Goal: Task Accomplishment & Management: Manage account settings

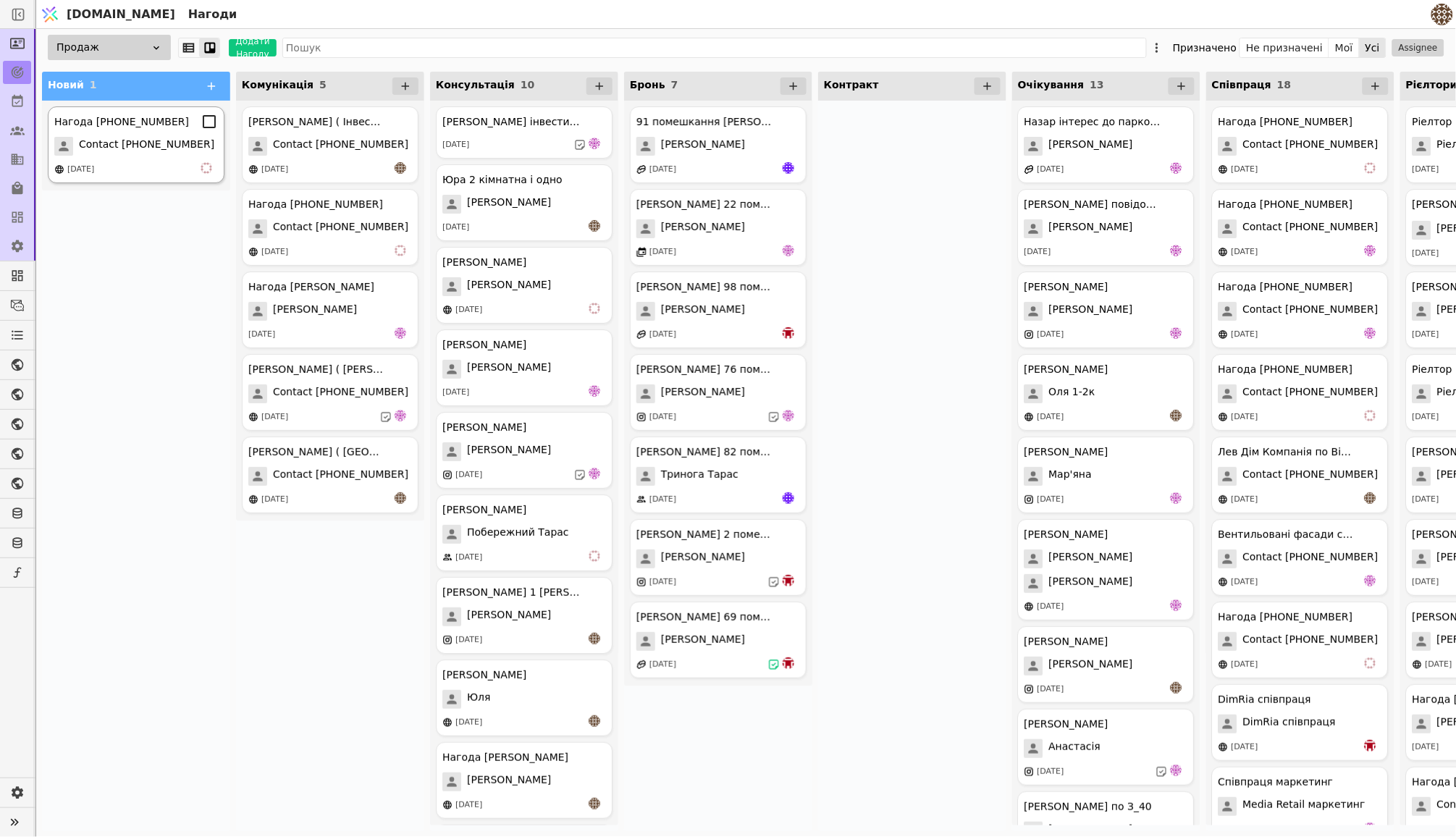
click at [150, 138] on span "Contact [PHONE_NUMBER]" at bounding box center [146, 146] width 136 height 18
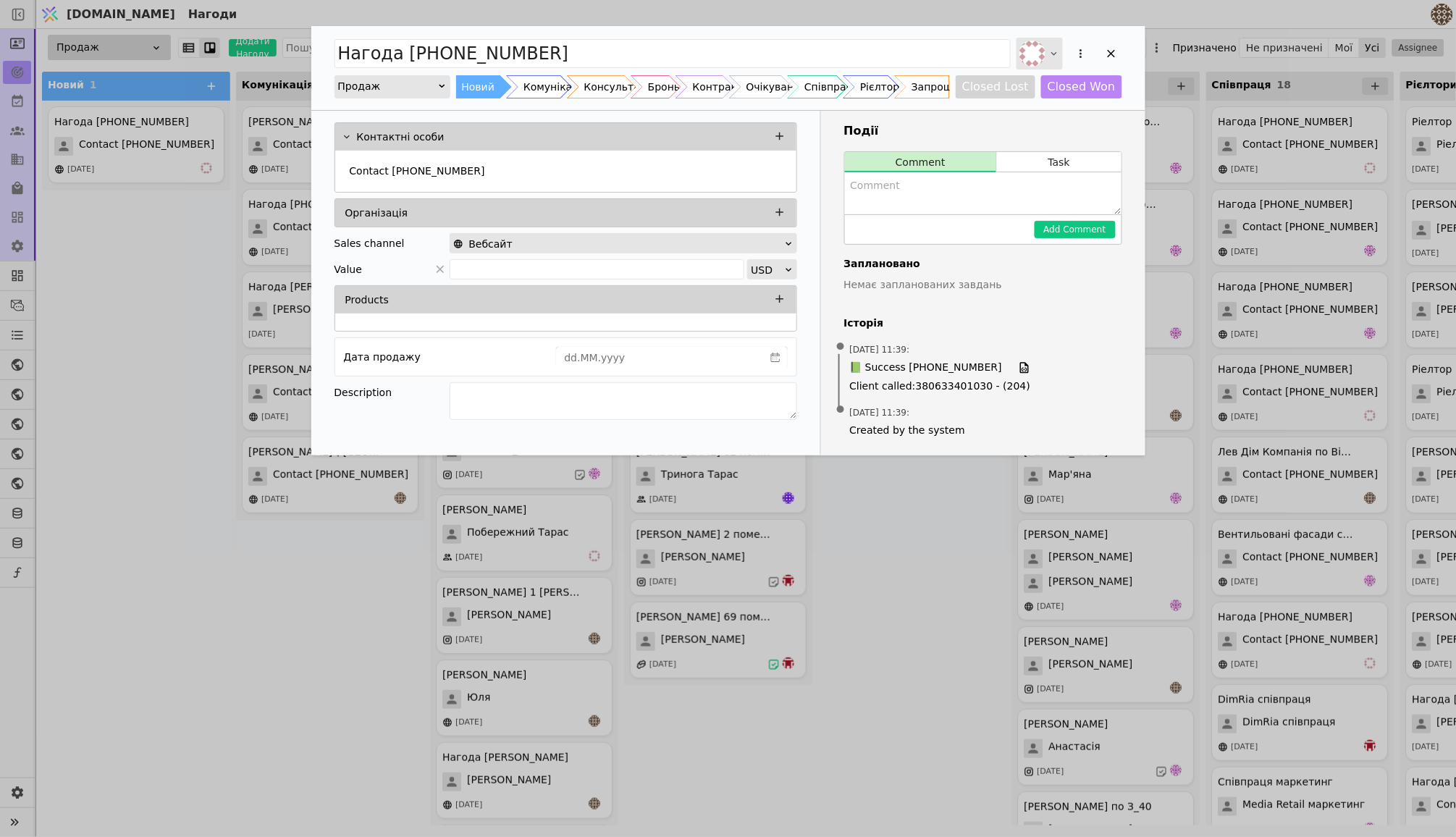
click at [1059, 52] on icon "Add Opportunity" at bounding box center [1054, 53] width 12 height 12
click at [1022, 129] on div "[PERSON_NAME][EMAIL_ADDRESS][DOMAIN_NAME]" at bounding box center [1039, 140] width 145 height 26
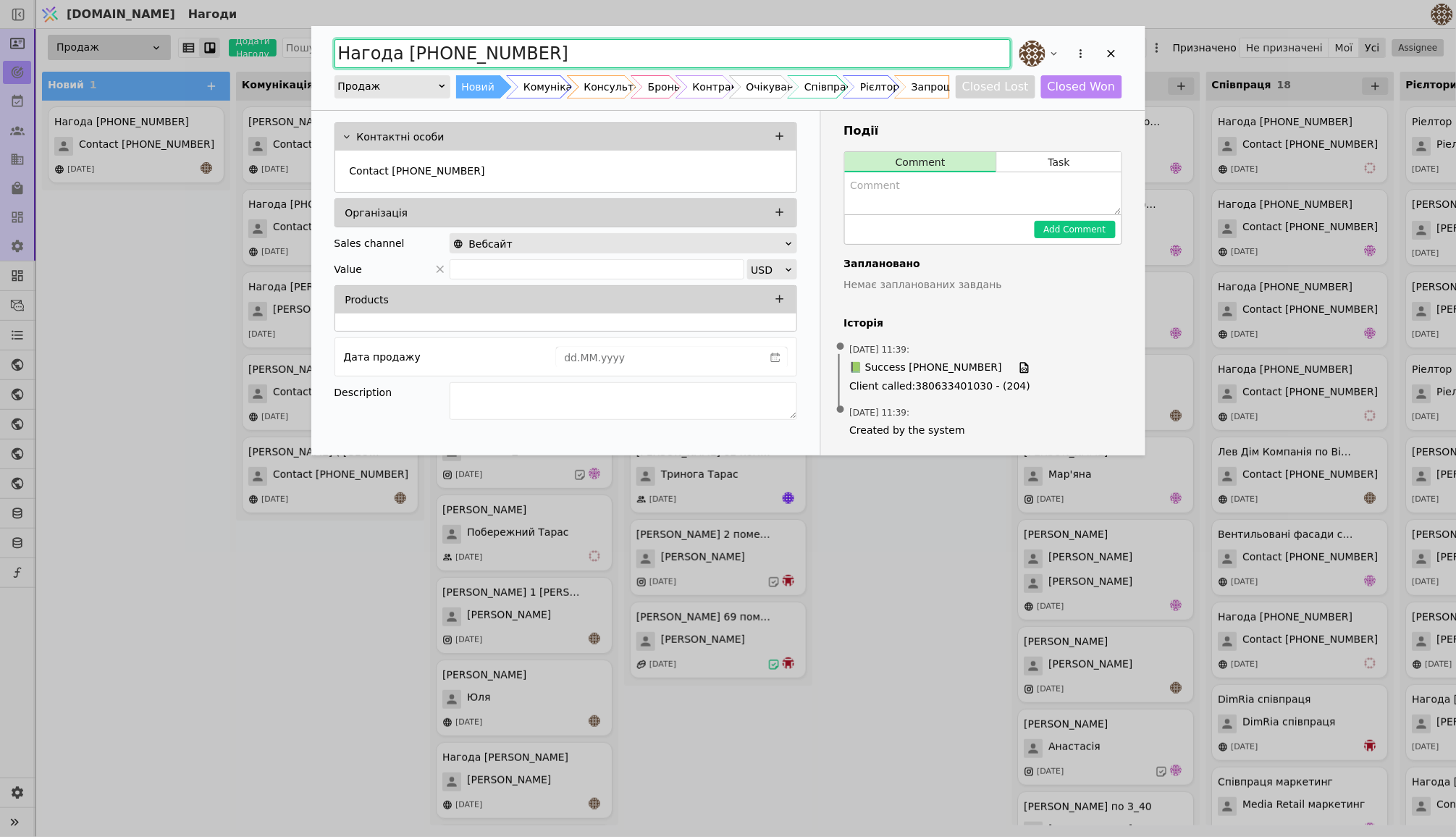
drag, startPoint x: 543, startPoint y: 54, endPoint x: 257, endPoint y: 52, distance: 286.0
click at [257, 52] on div "Нагода [PHONE_NUMBER] Продаж Новий Комунікація Консультація Бронь Контракт Очік…" at bounding box center [728, 418] width 1456 height 837
type input "Ольга 1к"
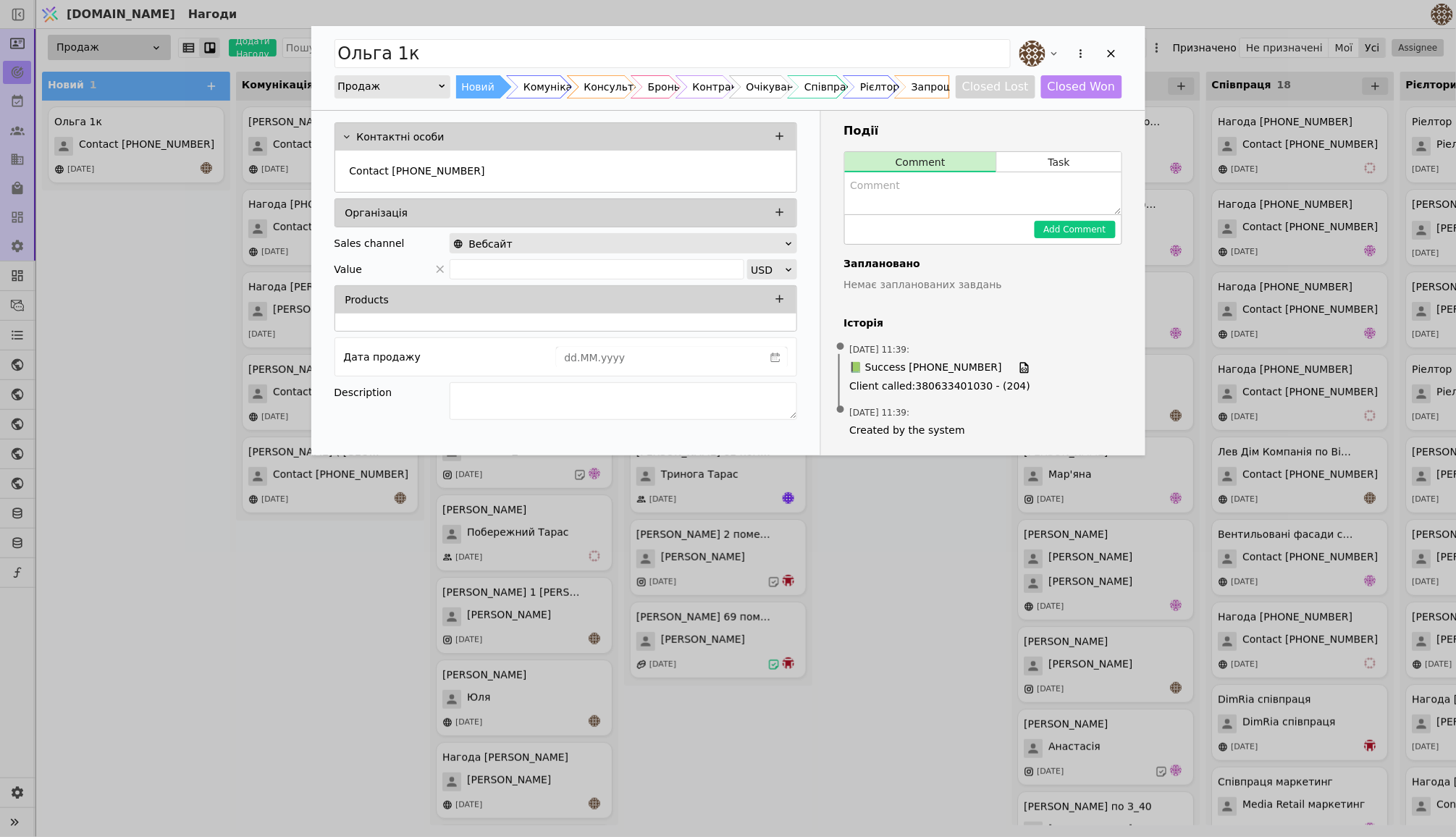
click at [884, 181] on textarea "Add Opportunity" at bounding box center [983, 193] width 277 height 42
type textarea "Цікавилась проєктом"
click at [1077, 230] on button "Add Comment" at bounding box center [1075, 230] width 81 height 18
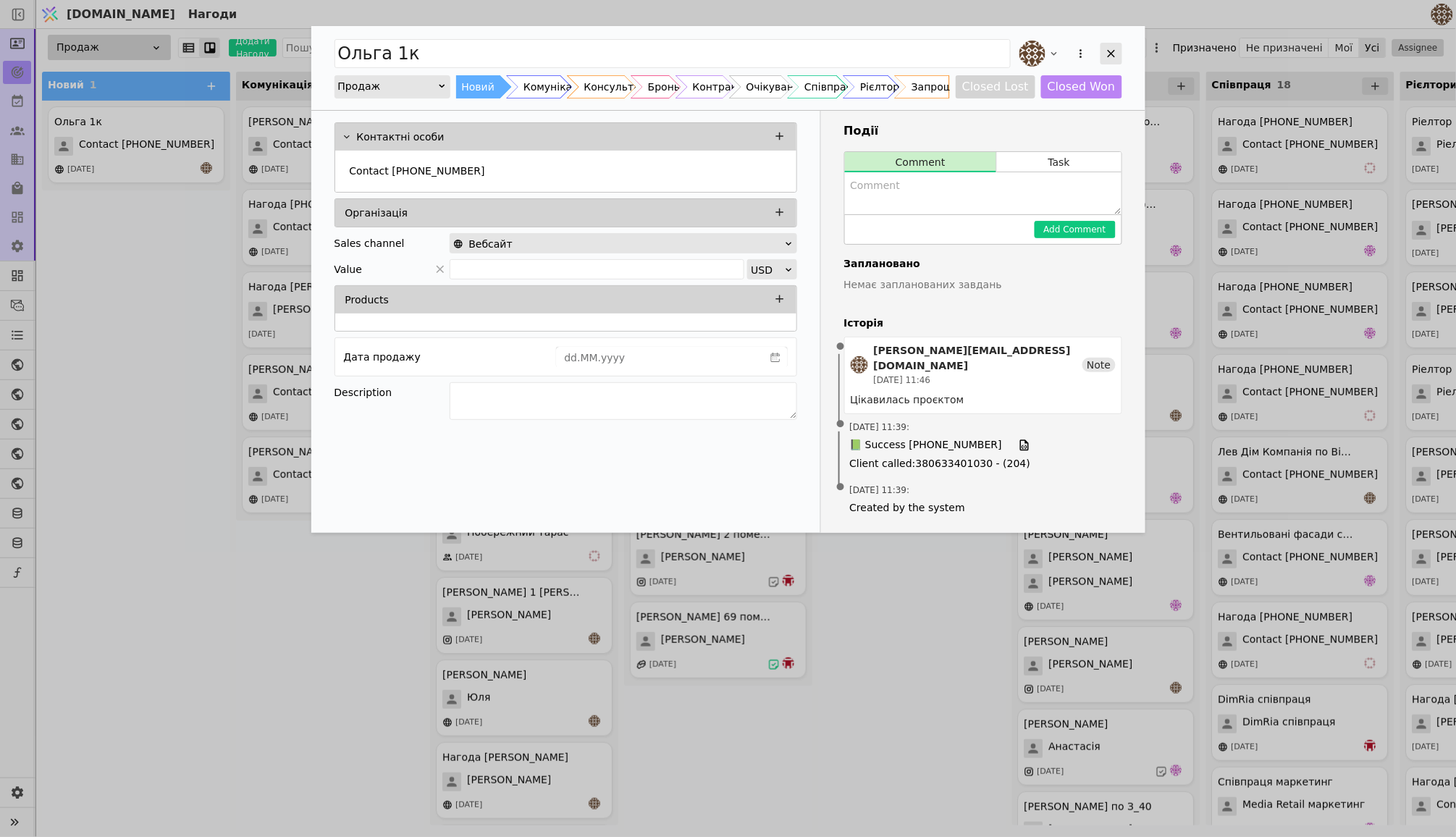
click at [1114, 42] on div "Add Opportunity" at bounding box center [1111, 53] width 22 height 22
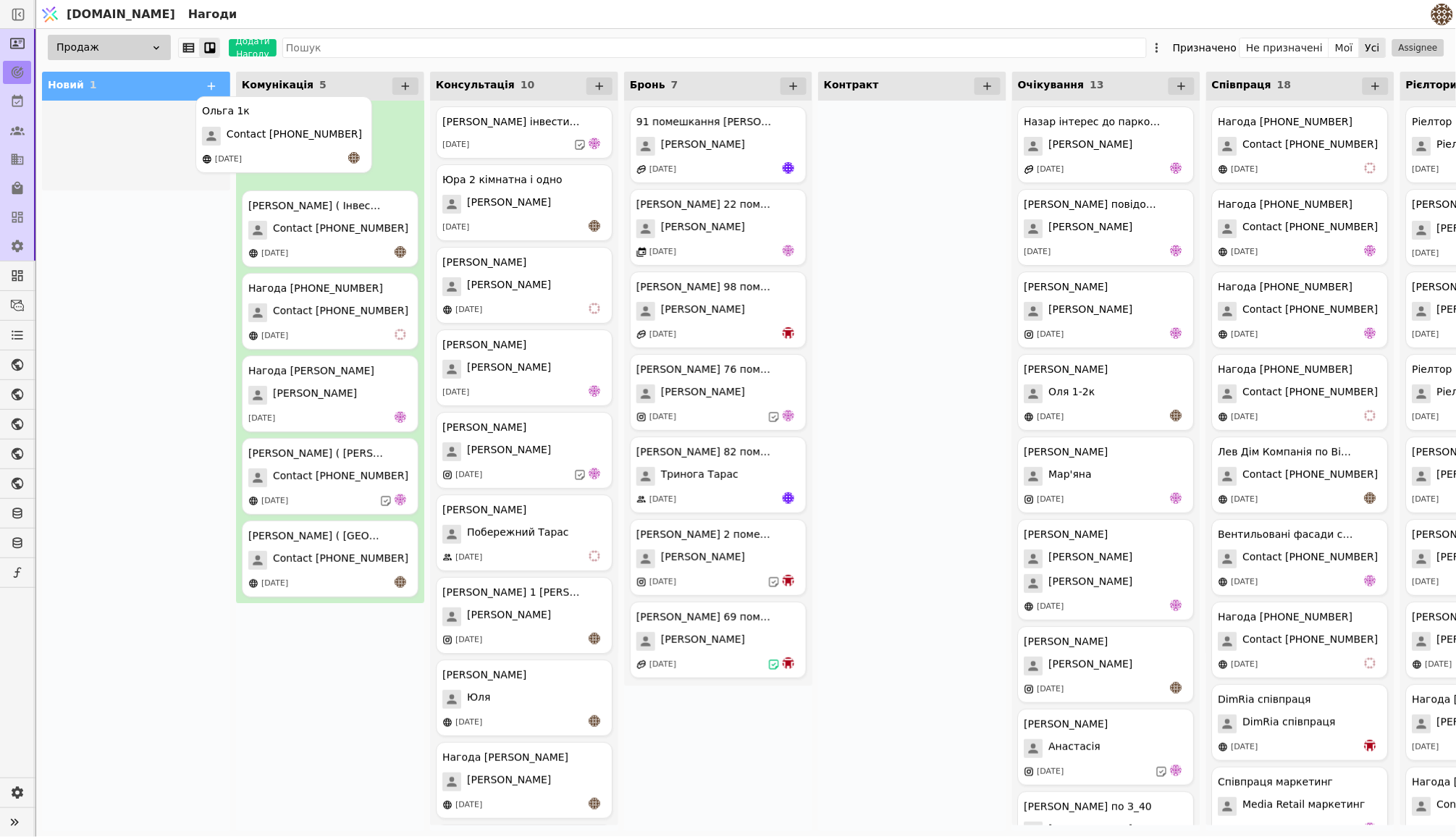
drag, startPoint x: 157, startPoint y: 124, endPoint x: 311, endPoint y: 114, distance: 154.3
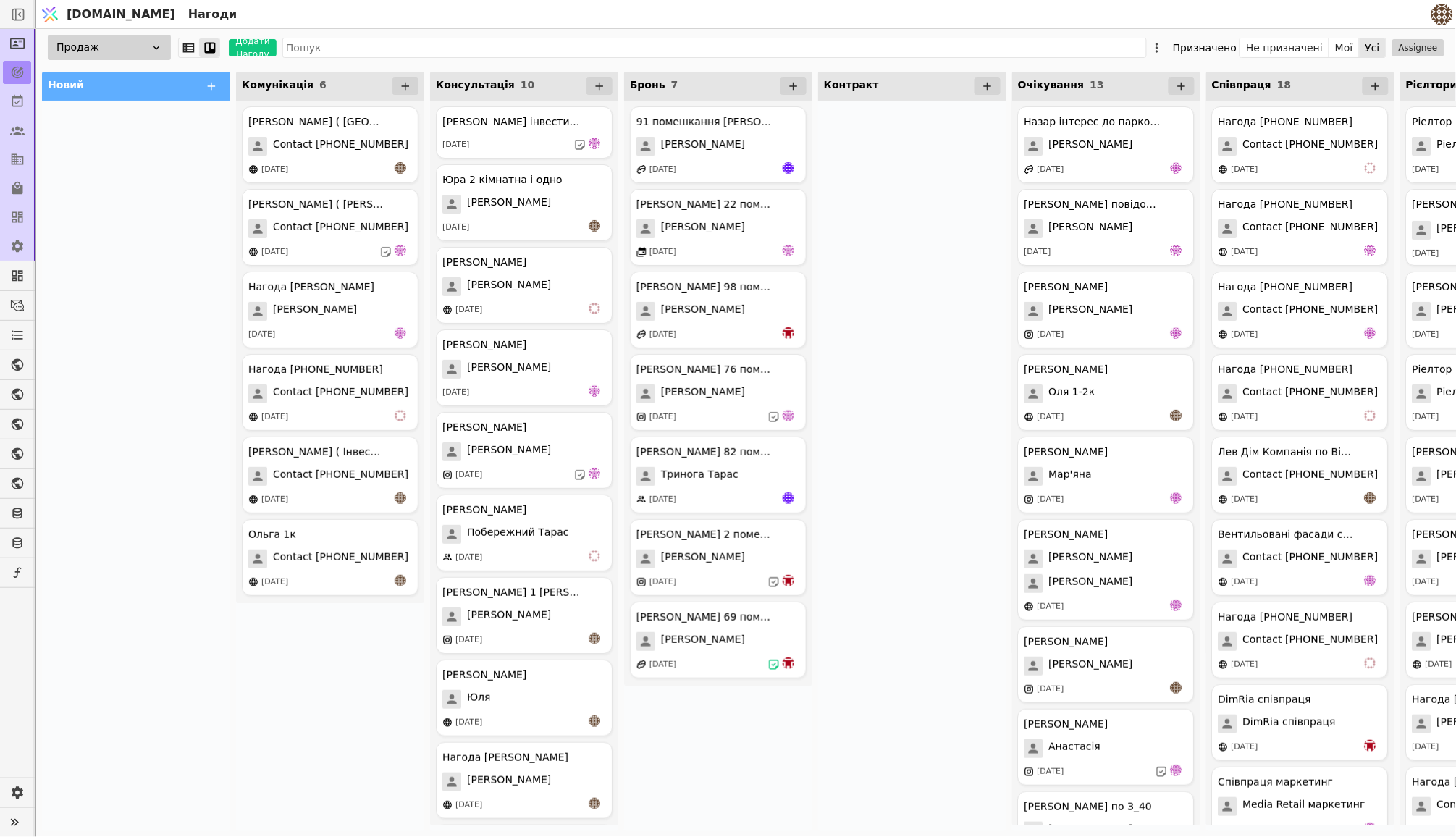
click at [124, 318] on div at bounding box center [136, 466] width 188 height 731
click at [338, 550] on span "Contact [PHONE_NUMBER]" at bounding box center [341, 559] width 136 height 18
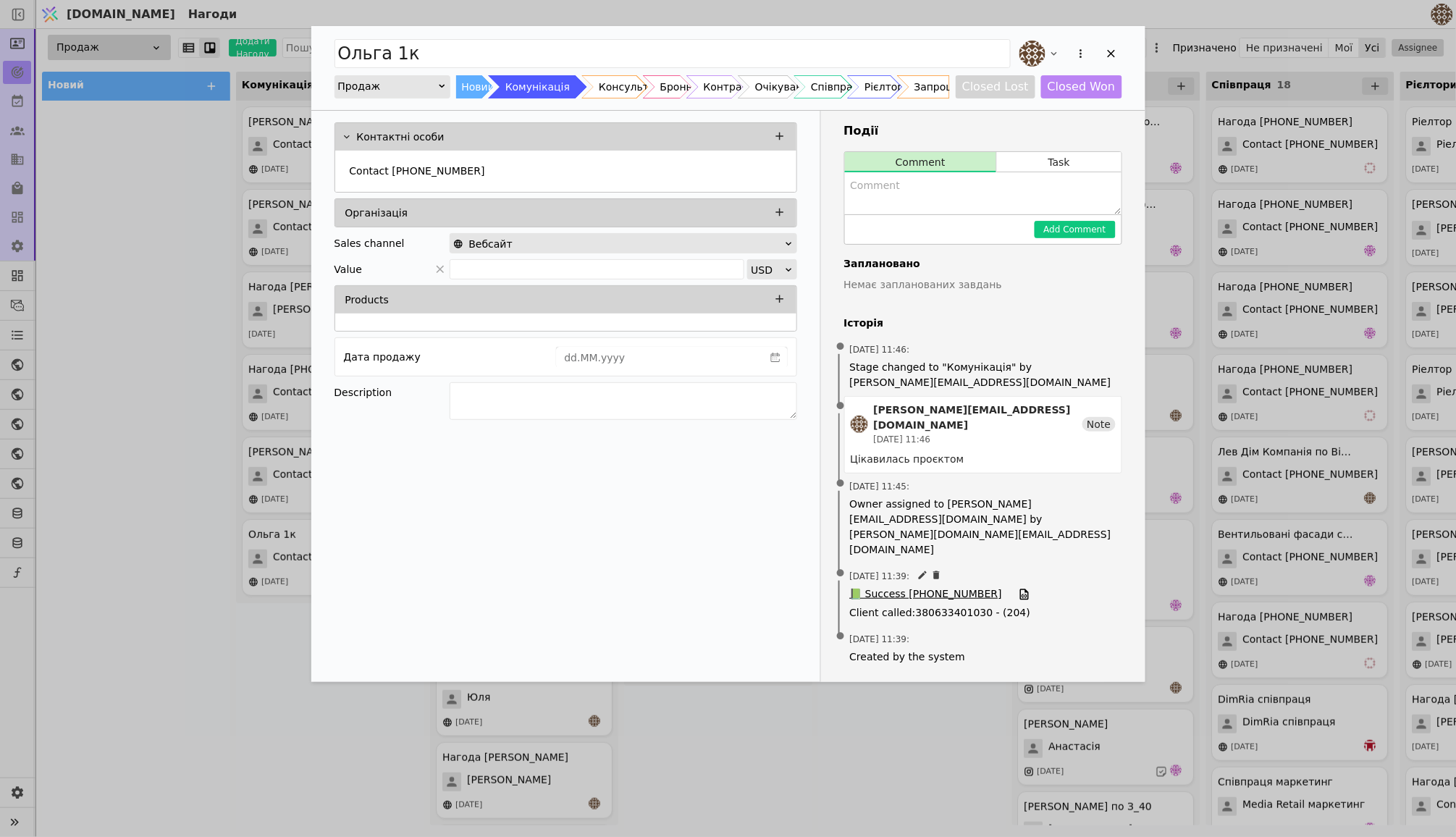
click at [890, 587] on span "📗 Success [PHONE_NUMBER]" at bounding box center [925, 594] width 152 height 16
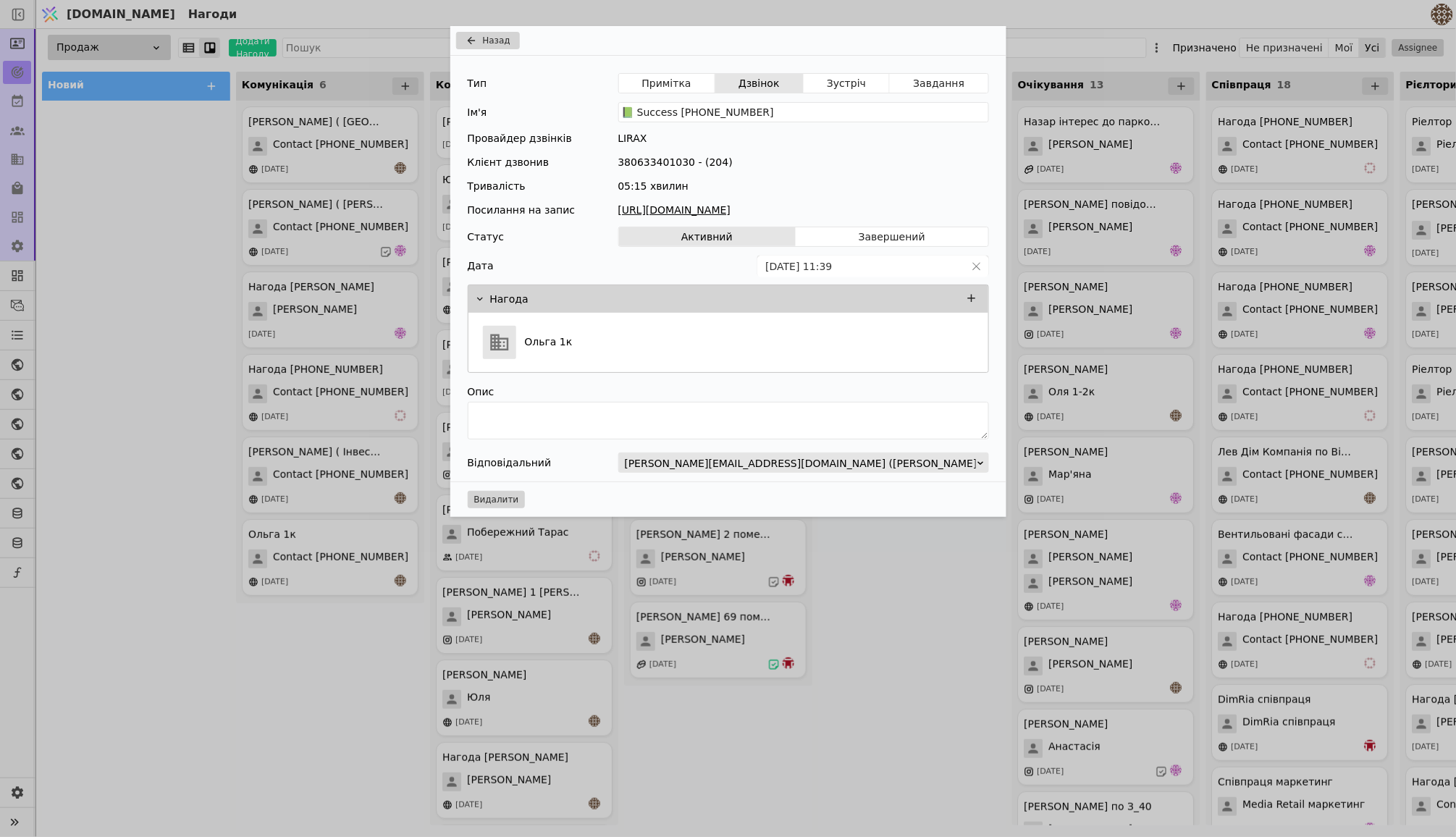
click at [797, 208] on link "[URL][DOMAIN_NAME]" at bounding box center [803, 210] width 371 height 15
click at [495, 35] on span "Назад" at bounding box center [497, 40] width 28 height 13
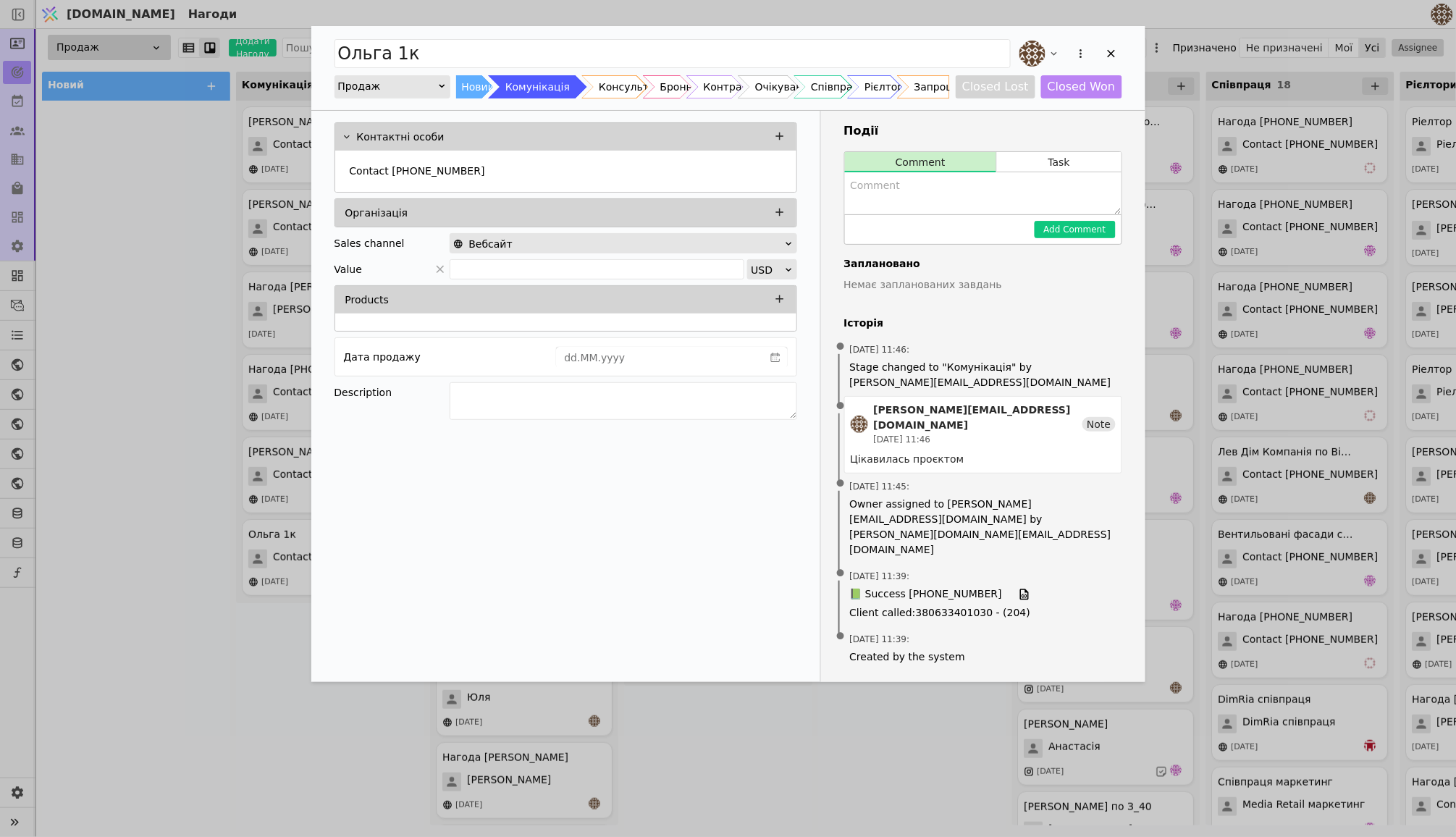
click at [180, 237] on div "[PERSON_NAME] 1к Продаж Новий Комунікація Консультація Бронь Контракт Очікуванн…" at bounding box center [728, 418] width 1456 height 837
